Goal: Transaction & Acquisition: Download file/media

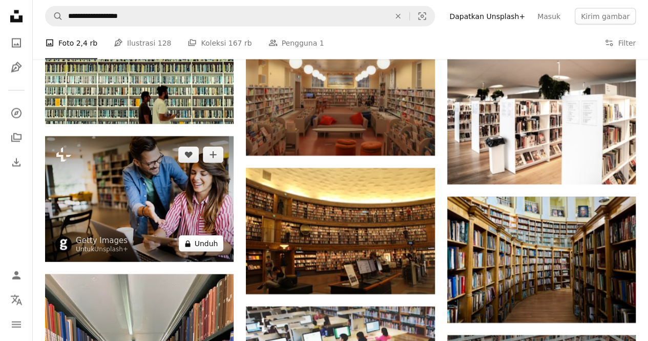
scroll to position [6898, 0]
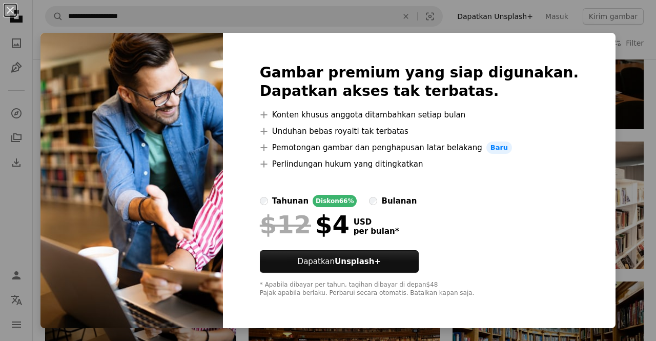
click at [629, 73] on div "An X shape Gambar premium yang siap digunakan. Dapatkan akses tak terbatas. A p…" at bounding box center [328, 170] width 656 height 341
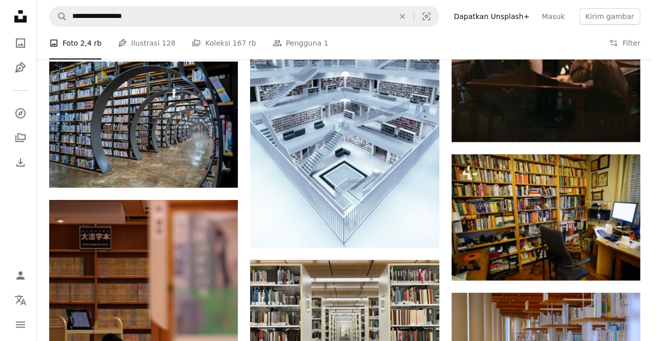
scroll to position [7673, 0]
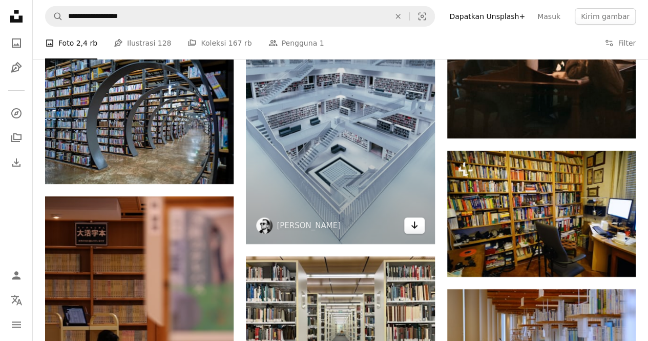
click at [415, 222] on icon "Arrow pointing down" at bounding box center [414, 225] width 8 height 12
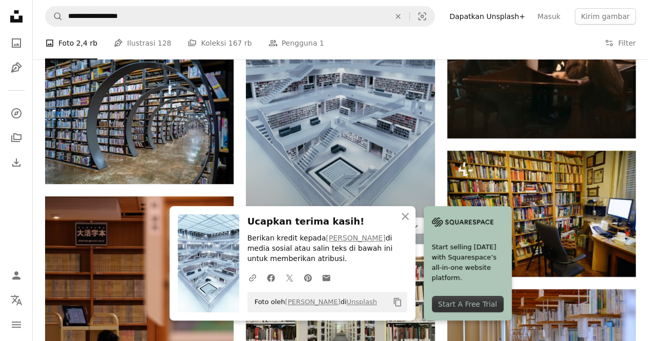
click at [410, 151] on img at bounding box center [340, 102] width 188 height 283
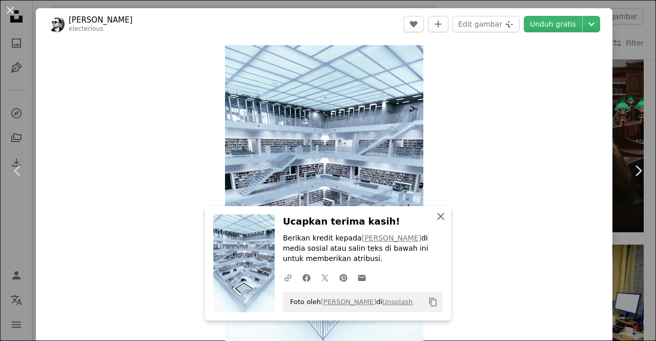
click at [435, 217] on icon "An X shape" at bounding box center [440, 216] width 12 height 12
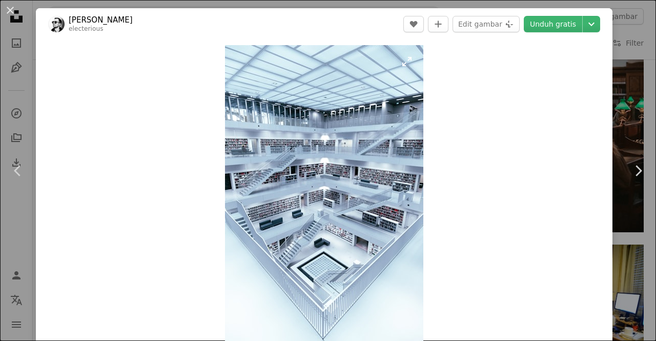
click at [339, 140] on img "Perbesar pada gambar ini" at bounding box center [324, 194] width 198 height 298
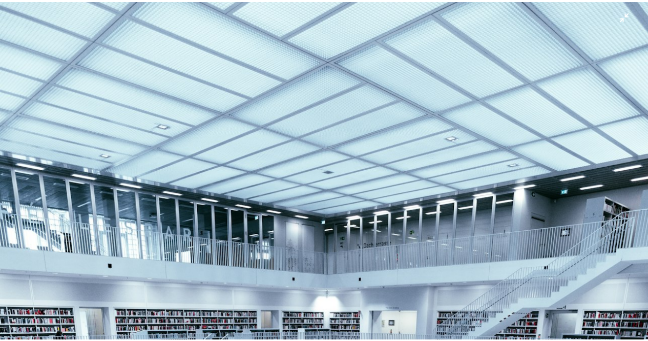
scroll to position [310, 0]
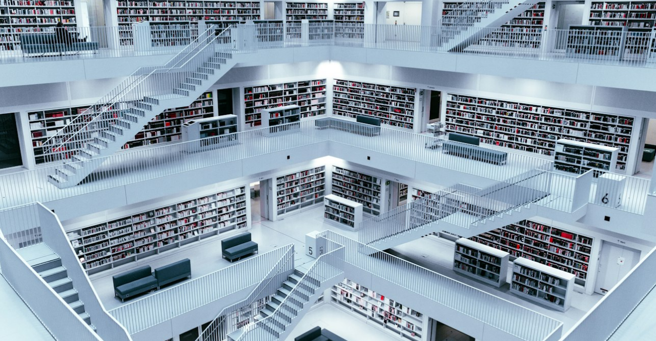
drag, startPoint x: 339, startPoint y: 140, endPoint x: 181, endPoint y: -32, distance: 233.5
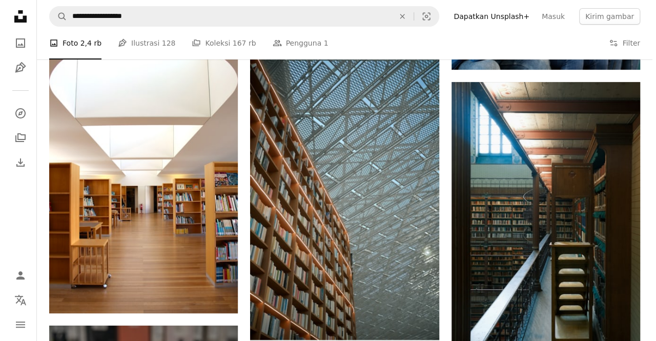
scroll to position [15516, 0]
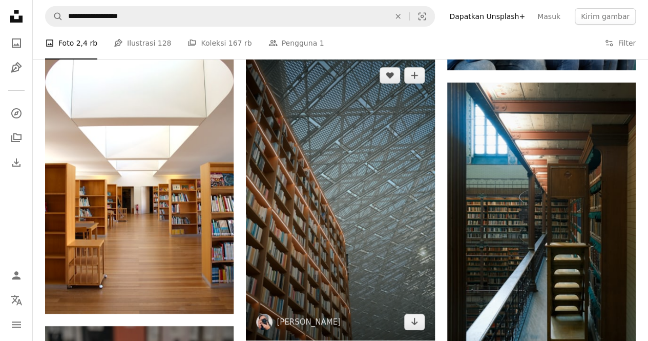
click at [364, 201] on img at bounding box center [340, 198] width 188 height 283
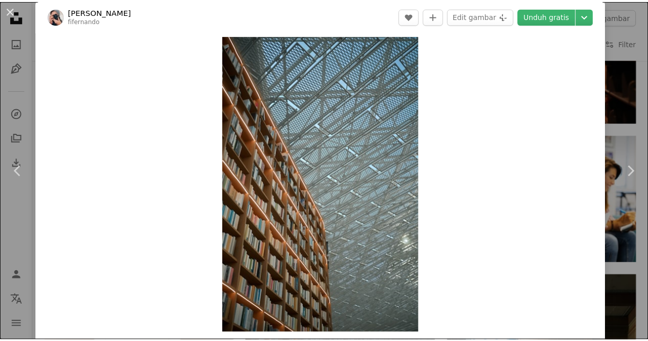
scroll to position [6, 0]
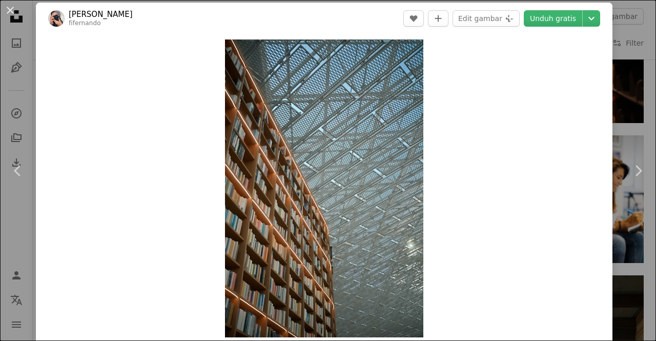
click at [613, 89] on div "An X shape Chevron left Chevron right [PERSON_NAME] fifernando A heart A plus s…" at bounding box center [328, 170] width 656 height 341
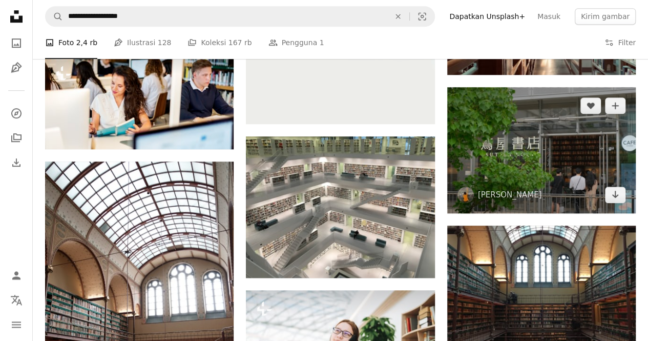
click at [613, 89] on img at bounding box center [541, 150] width 188 height 126
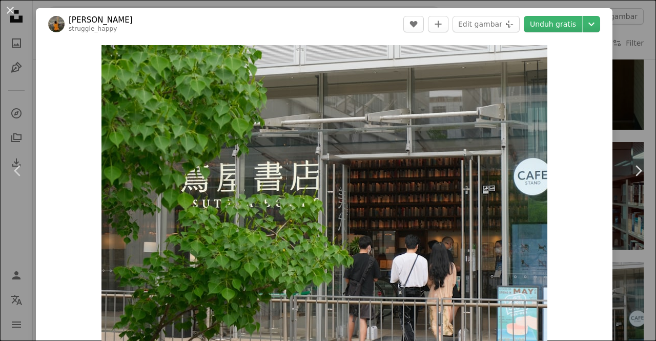
scroll to position [15968, 0]
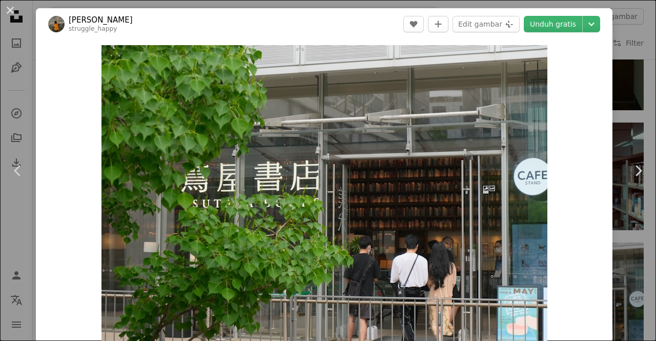
click at [615, 115] on div "An X shape Chevron left Chevron right [PERSON_NAME] struggle_happy A heart A pl…" at bounding box center [328, 170] width 656 height 341
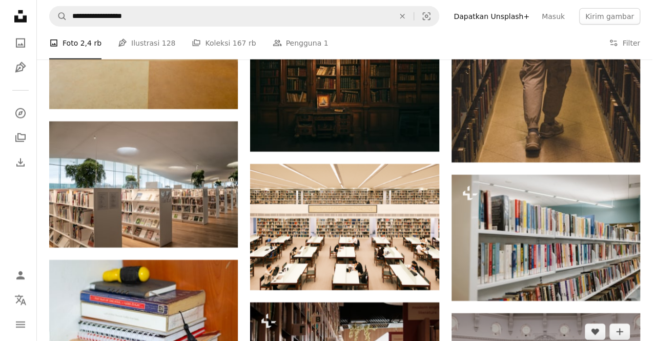
scroll to position [20721, 0]
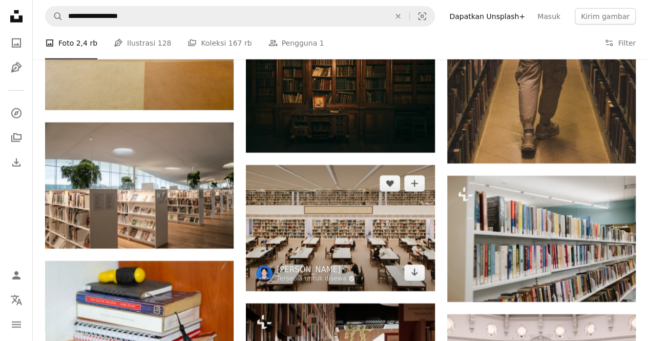
click at [390, 205] on img at bounding box center [340, 228] width 188 height 126
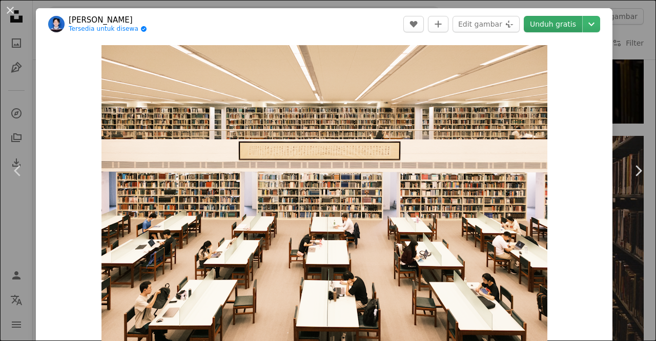
click at [566, 24] on link "Unduh gratis" at bounding box center [552, 24] width 58 height 16
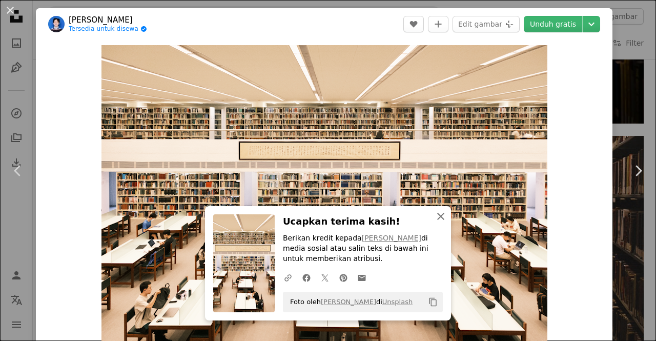
click at [436, 212] on icon "An X shape" at bounding box center [440, 216] width 12 height 12
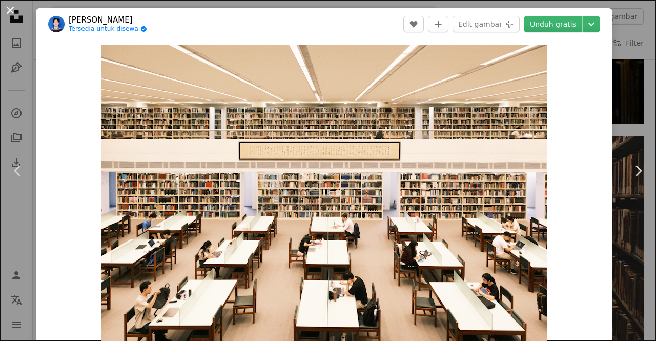
click at [14, 12] on button "An X shape" at bounding box center [10, 10] width 12 height 12
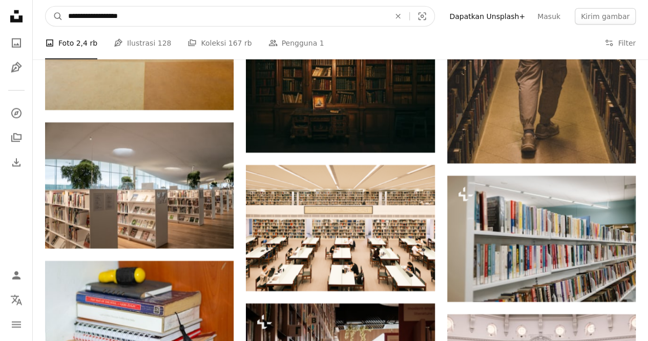
click at [226, 16] on input "**********" at bounding box center [225, 16] width 324 height 19
type input "*"
type input "**********"
click button "A magnifying glass" at bounding box center [54, 16] width 17 height 19
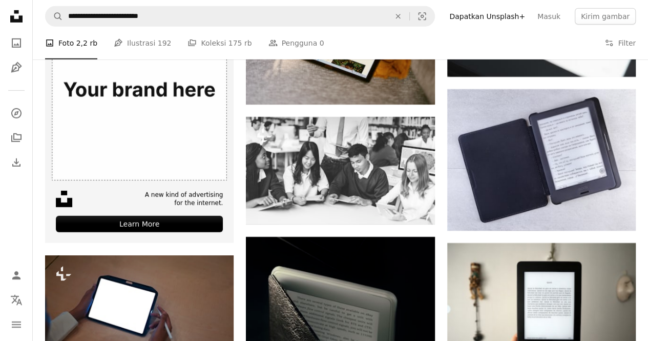
scroll to position [1703, 0]
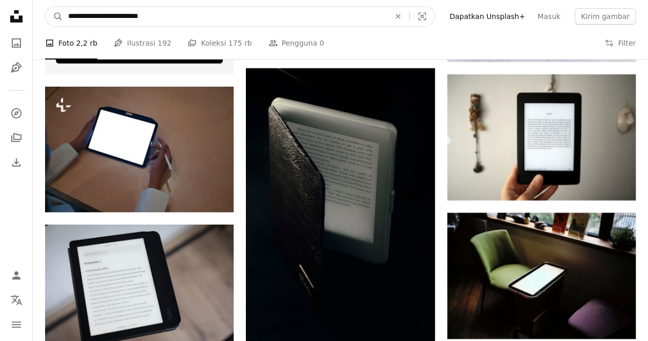
click at [85, 17] on input "**********" at bounding box center [225, 16] width 324 height 19
type input "**********"
click button "A magnifying glass" at bounding box center [54, 16] width 17 height 19
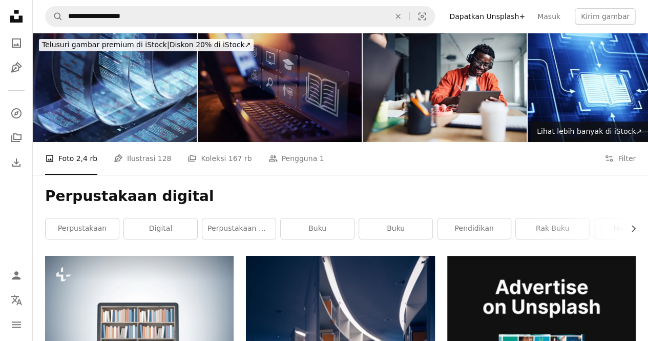
click at [249, 120] on img at bounding box center [280, 87] width 164 height 109
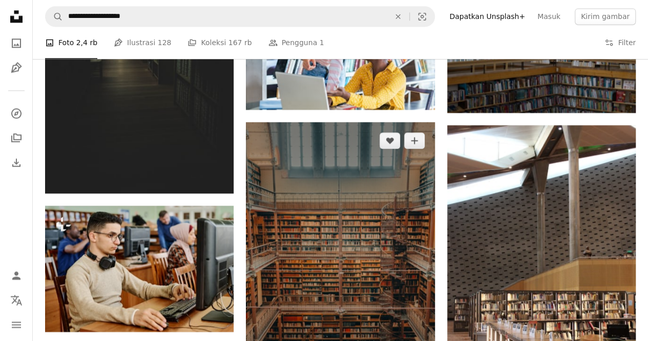
scroll to position [10316, 0]
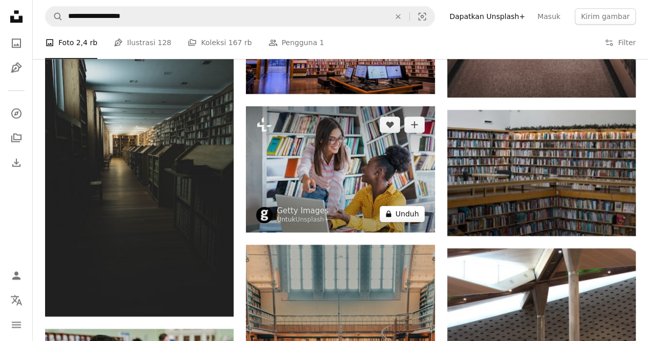
click at [406, 215] on button "A lock Unduh" at bounding box center [402, 213] width 45 height 16
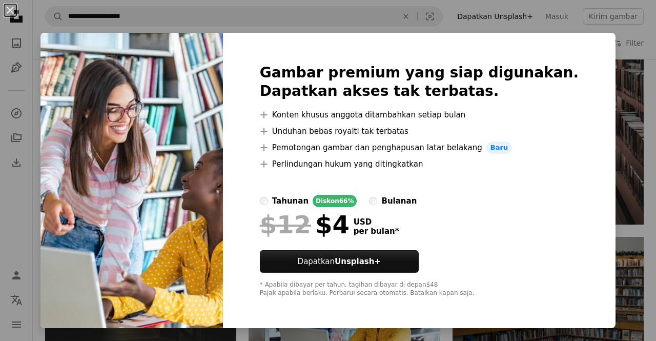
click at [179, 145] on img at bounding box center [131, 180] width 182 height 295
click at [591, 103] on div "An X shape Gambar premium yang siap digunakan. Dapatkan akses tak terbatas. A p…" at bounding box center [328, 170] width 656 height 341
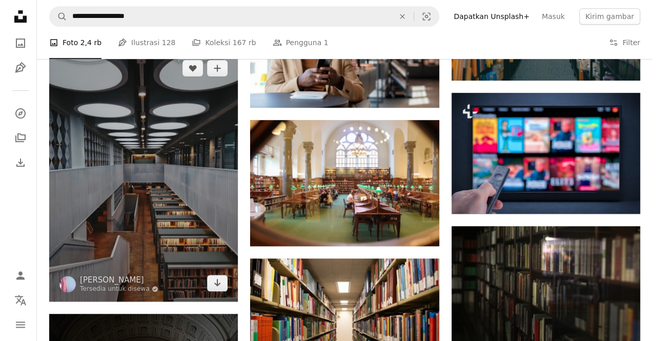
scroll to position [13984, 0]
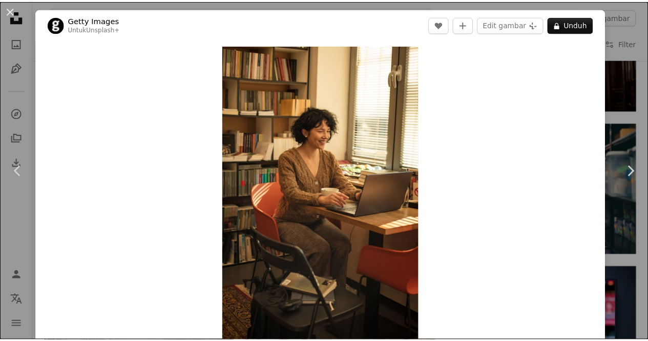
scroll to position [110, 0]
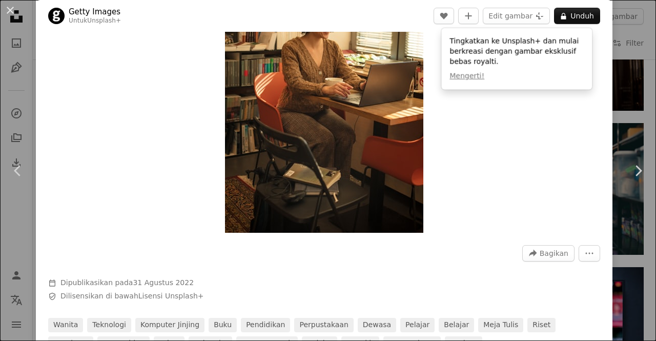
click at [625, 81] on div "An X shape Chevron left Chevron right Getty Images Untuk Unsplash+ A heart A pl…" at bounding box center [328, 170] width 656 height 341
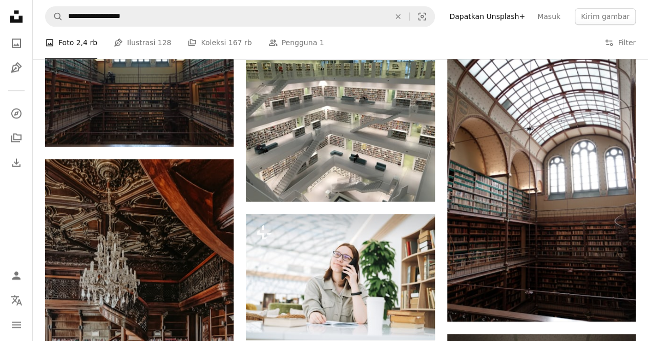
scroll to position [16230, 0]
